Goal: Book appointment/travel/reservation

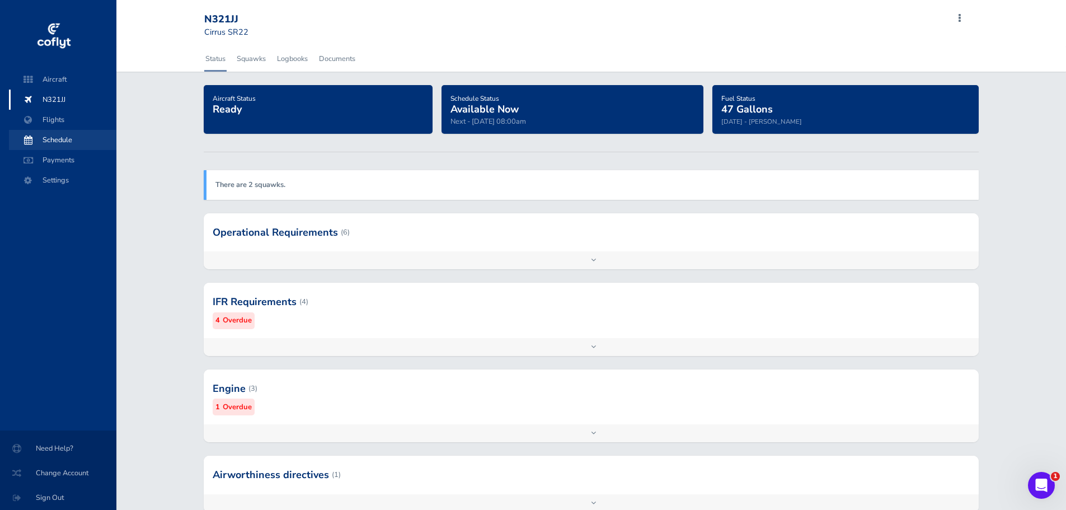
click at [68, 143] on span "Schedule" at bounding box center [62, 140] width 85 height 20
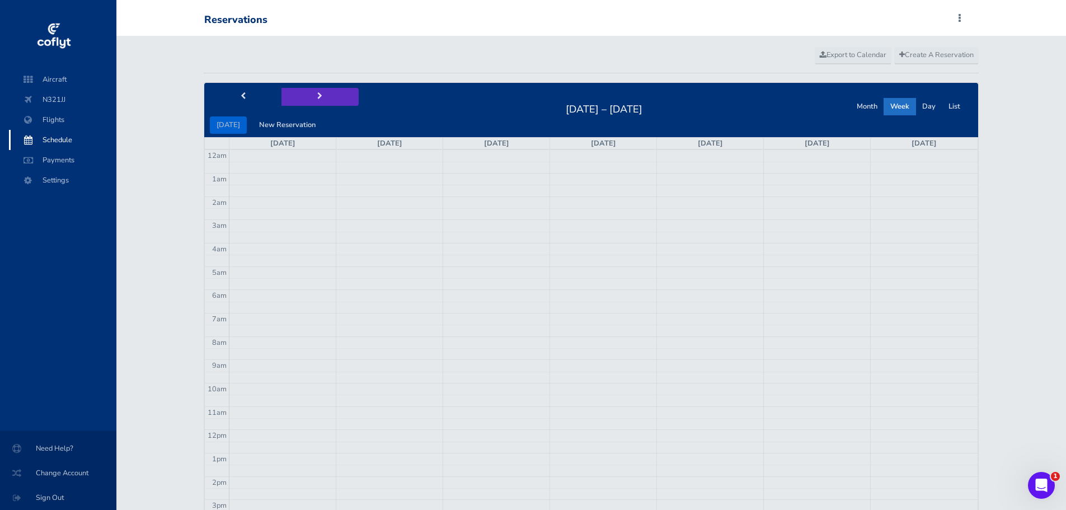
click at [311, 96] on button "next" at bounding box center [319, 96] width 77 height 17
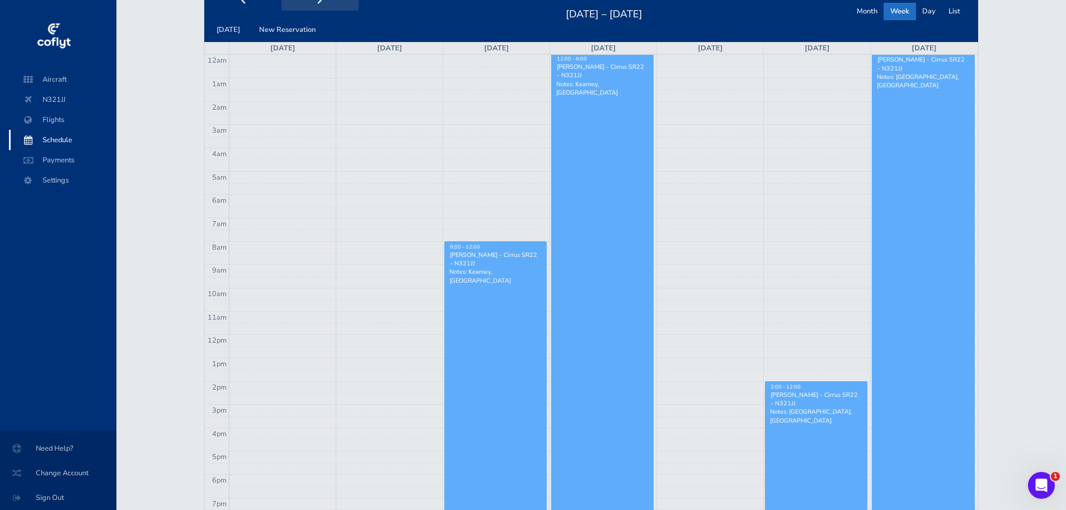
scroll to position [56, 0]
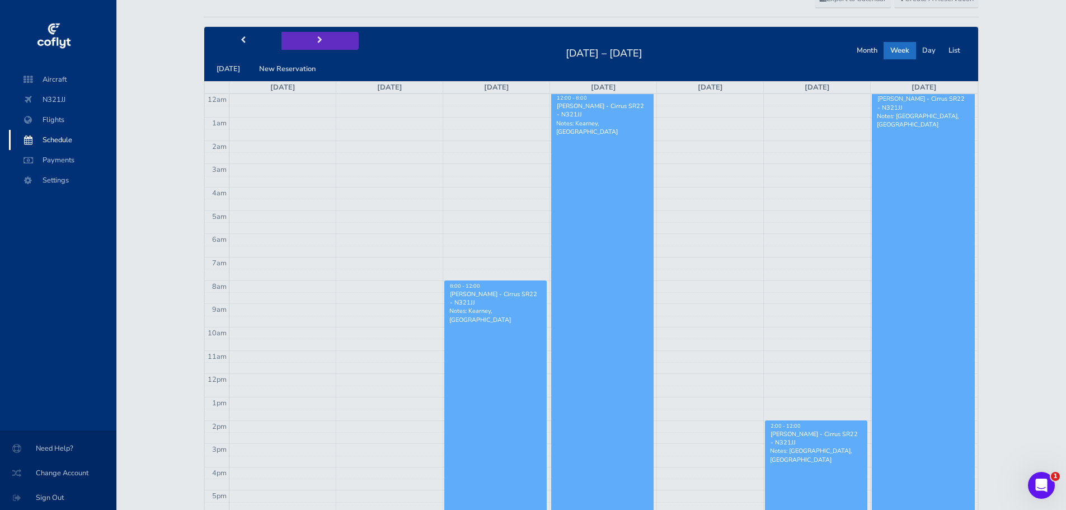
click at [321, 41] on button "next" at bounding box center [319, 40] width 77 height 17
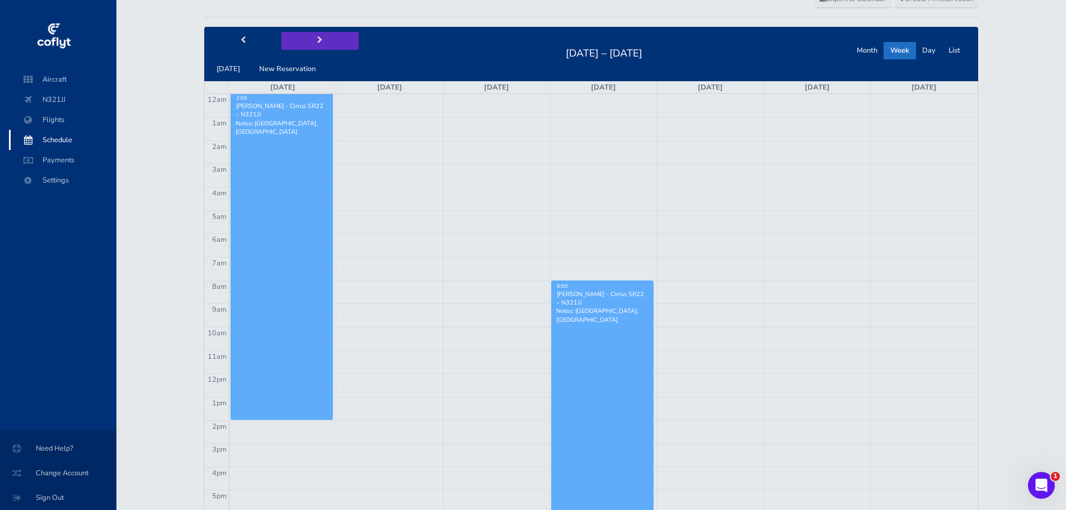
click at [317, 37] on span "next" at bounding box center [319, 40] width 5 height 7
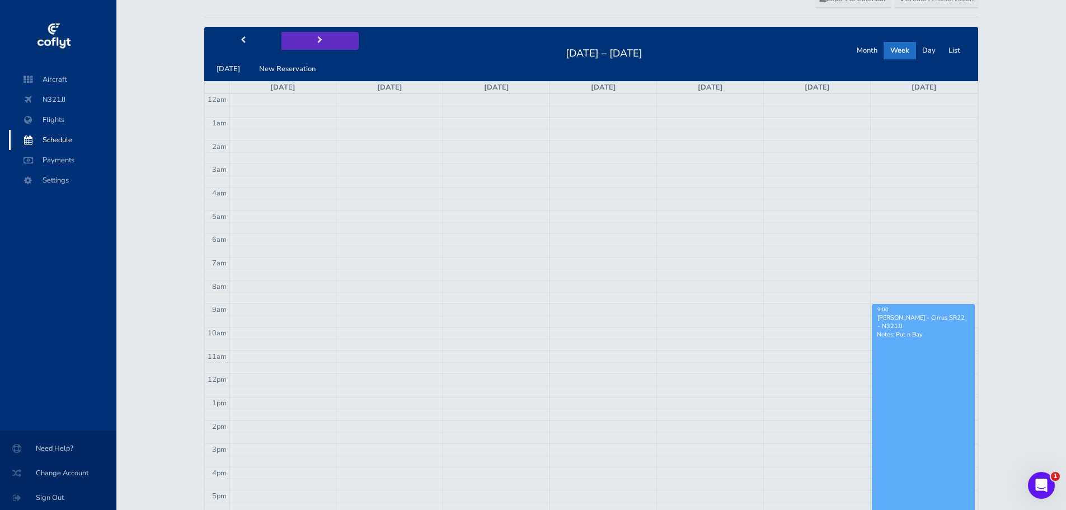
click at [315, 36] on button "next" at bounding box center [319, 40] width 77 height 17
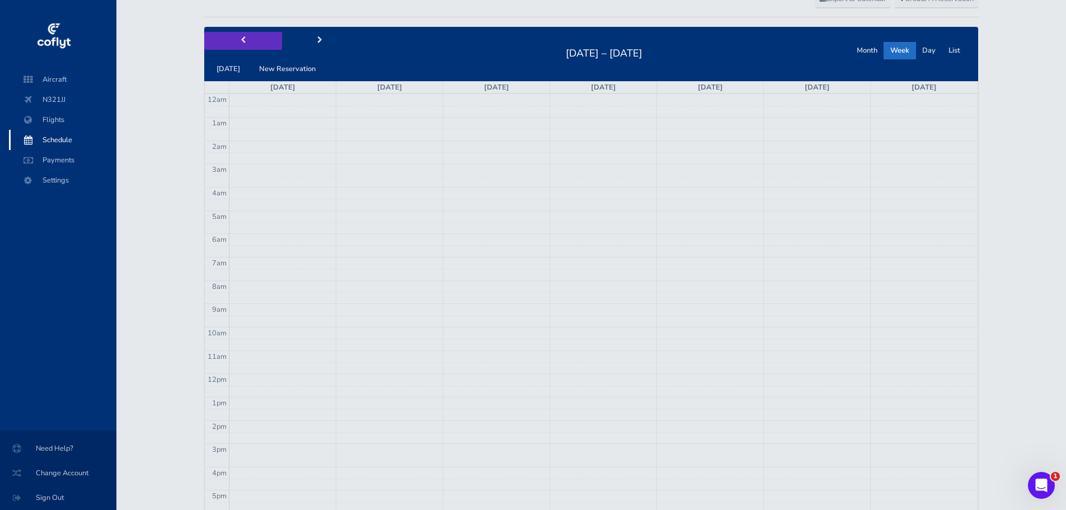
click at [251, 39] on button "prev" at bounding box center [242, 40] width 77 height 17
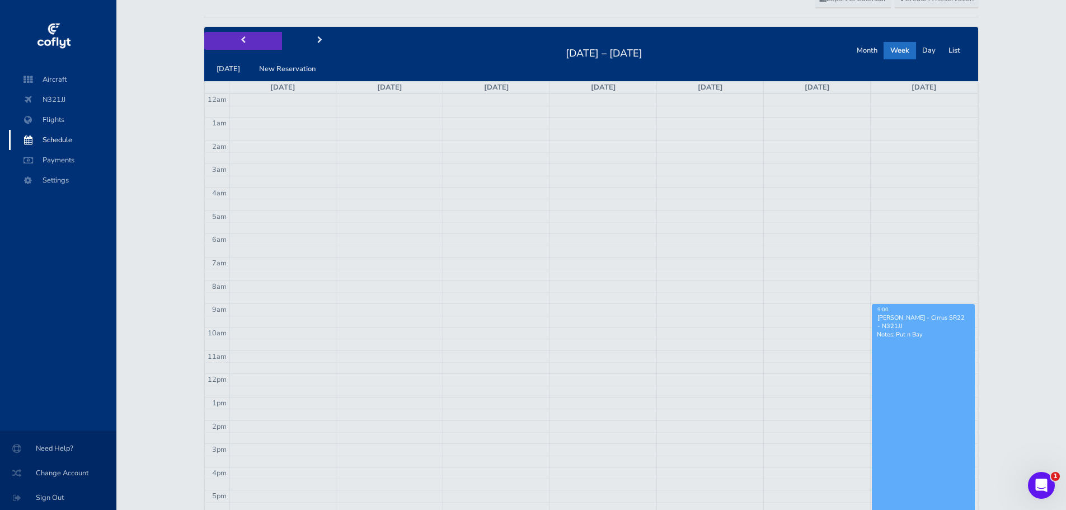
click at [249, 39] on button "prev" at bounding box center [242, 40] width 77 height 17
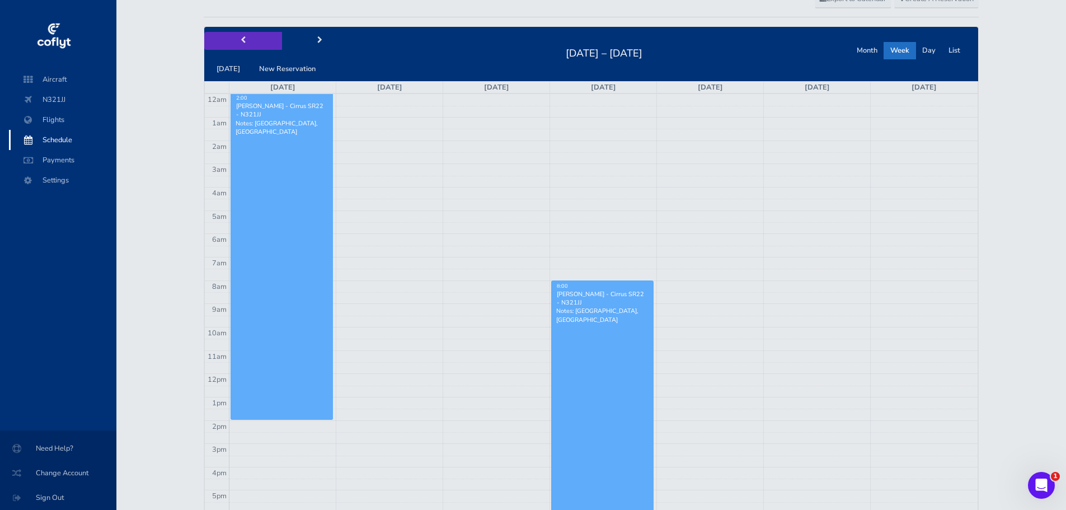
click at [249, 39] on button "prev" at bounding box center [242, 40] width 77 height 17
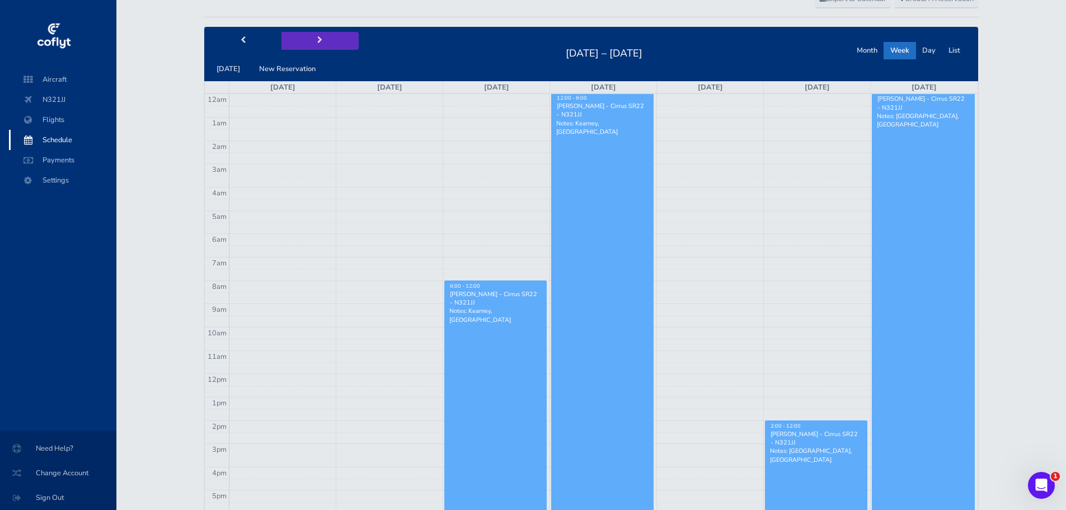
click at [305, 39] on button "next" at bounding box center [319, 40] width 77 height 17
